Goal: Find specific page/section: Find specific page/section

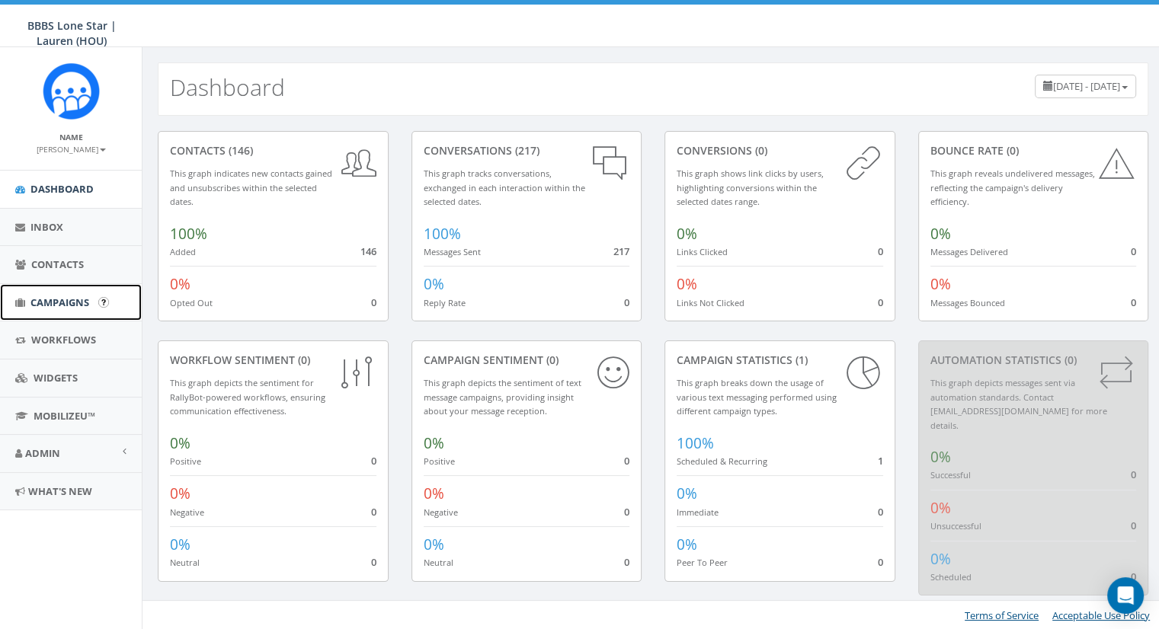
click at [60, 296] on span "Campaigns" at bounding box center [59, 303] width 59 height 14
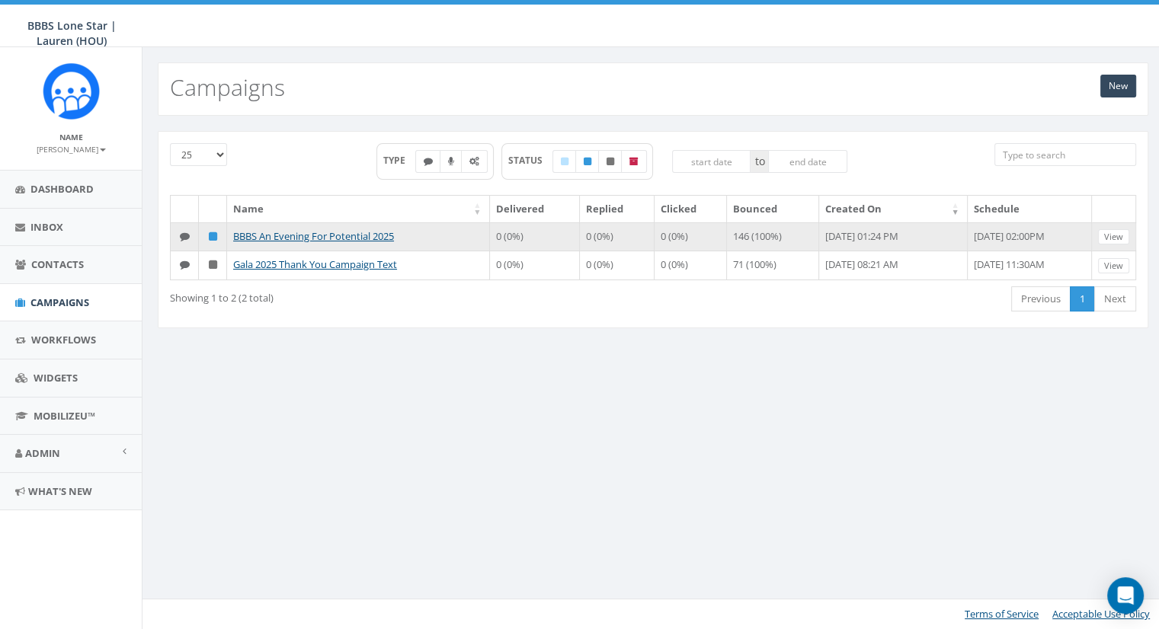
click at [287, 225] on td "BBBS An Evening For Potential 2025" at bounding box center [358, 237] width 263 height 29
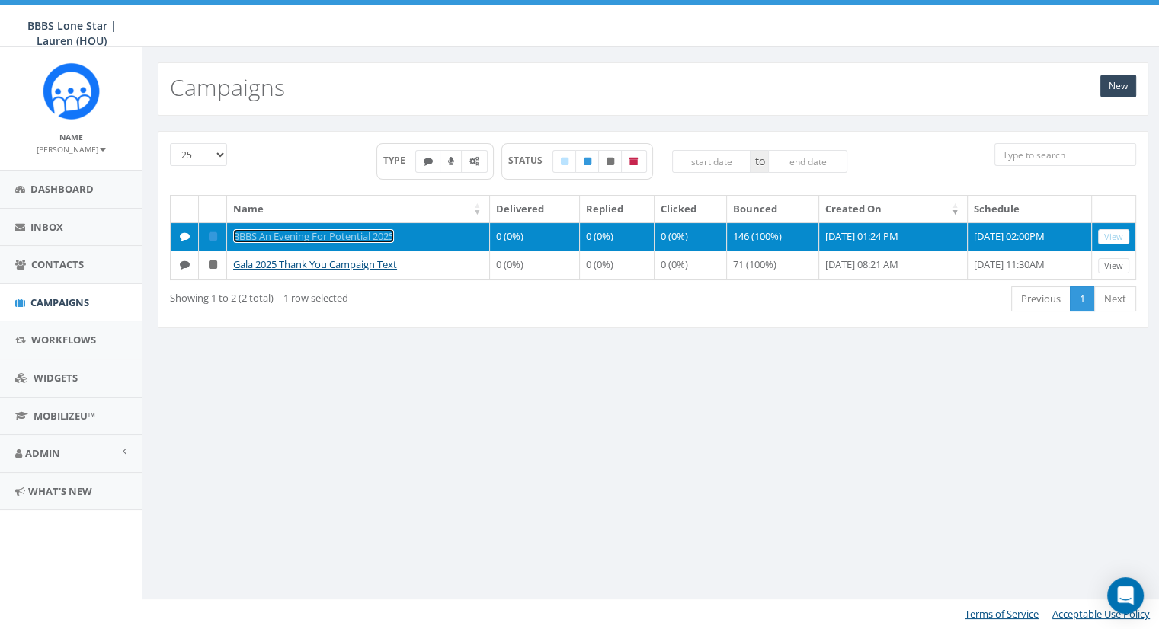
click at [284, 236] on link "BBBS An Evening For Potential 2025" at bounding box center [313, 236] width 161 height 14
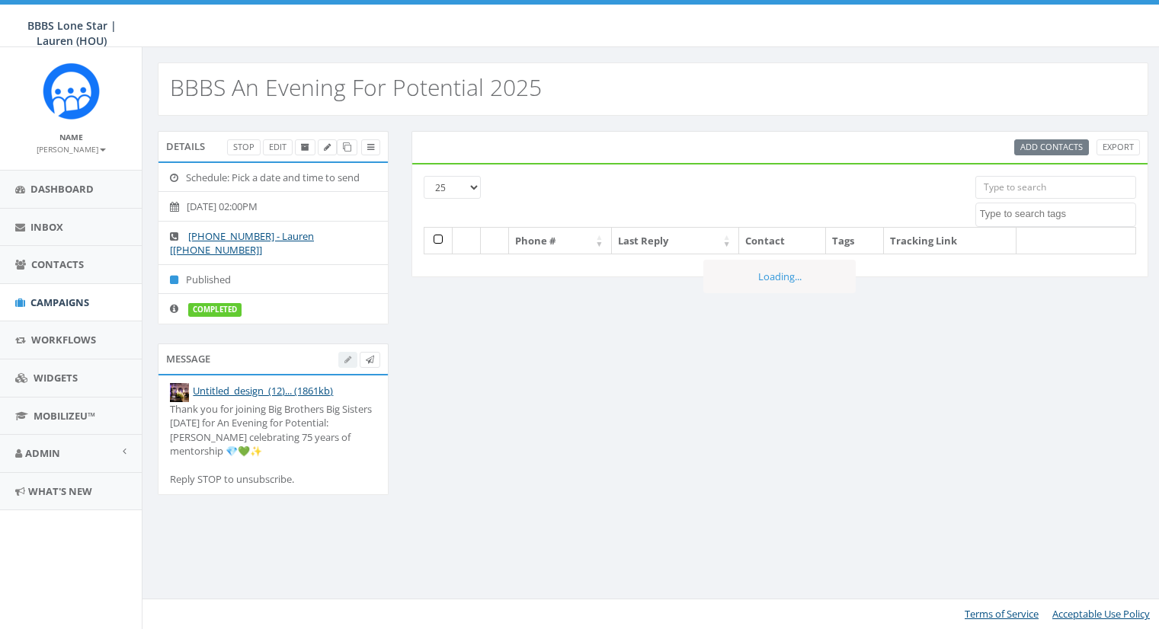
select select
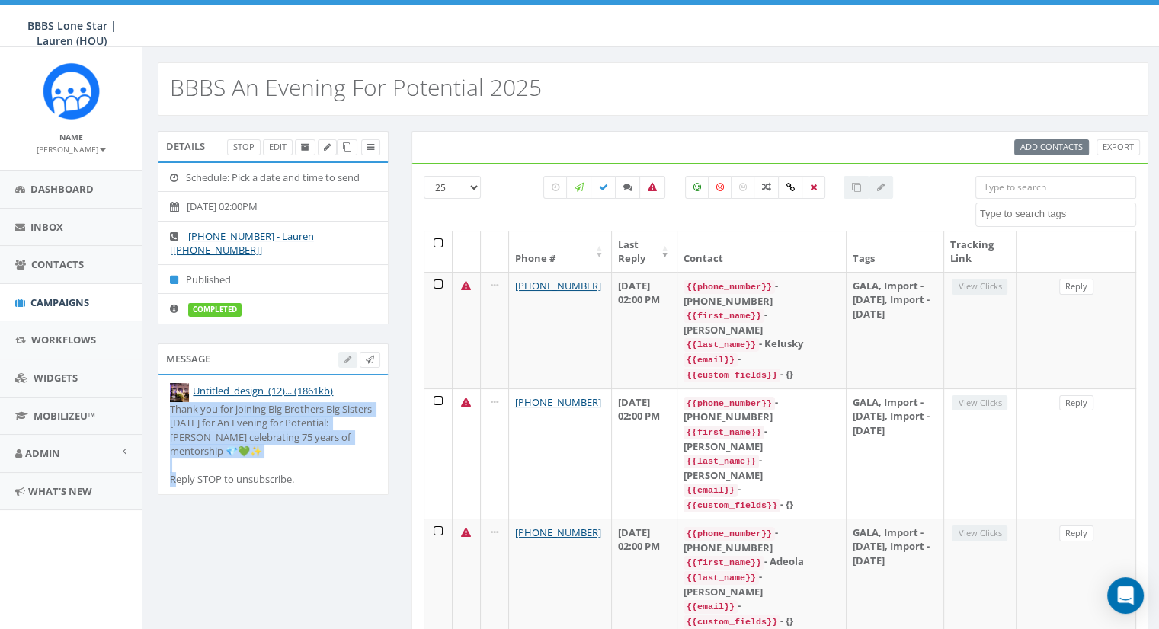
drag, startPoint x: 276, startPoint y: 451, endPoint x: 162, endPoint y: 411, distance: 120.3
click at [162, 411] on li "Untitled_design_(12)... (1861kb) Thank you for joining Big Brothers Big Sisters…" at bounding box center [273, 435] width 229 height 119
copy div "Thank you for joining Big Brothers Big Sisters Saturday for An Evening for Pote…"
